Goal: Information Seeking & Learning: Compare options

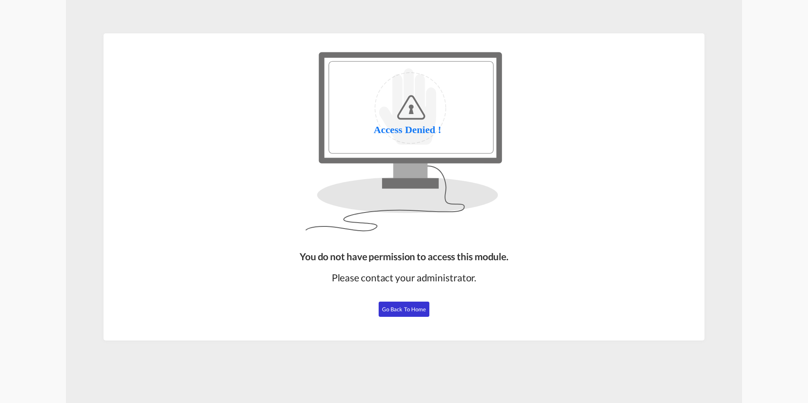
click at [406, 313] on button "Go Back to Home" at bounding box center [404, 309] width 51 height 15
